Goal: Navigation & Orientation: Go to known website

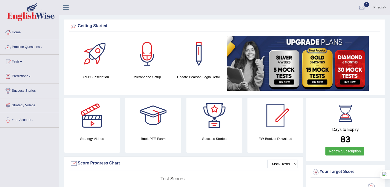
click at [379, 6] on link "Priscila" at bounding box center [380, 6] width 21 height 13
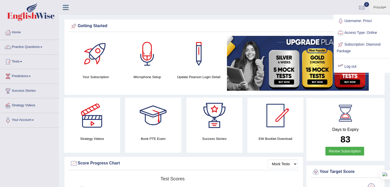
click at [349, 62] on link "Log out" at bounding box center [361, 67] width 55 height 12
